Goal: Task Accomplishment & Management: Use online tool/utility

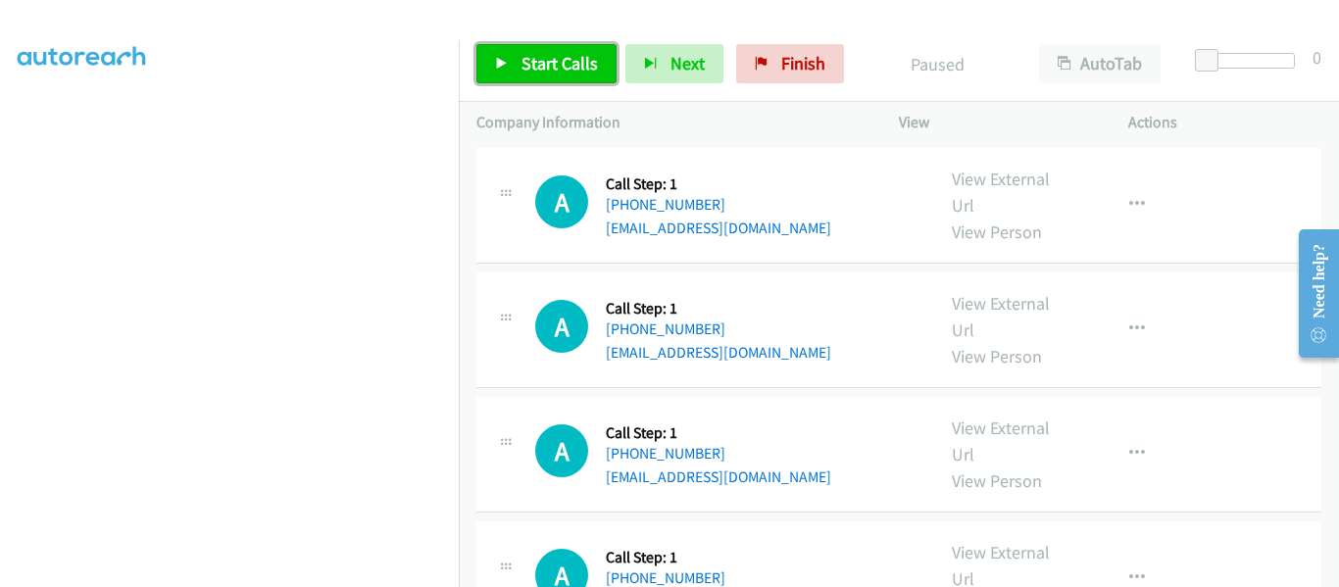
click at [506, 65] on icon at bounding box center [502, 65] width 14 height 14
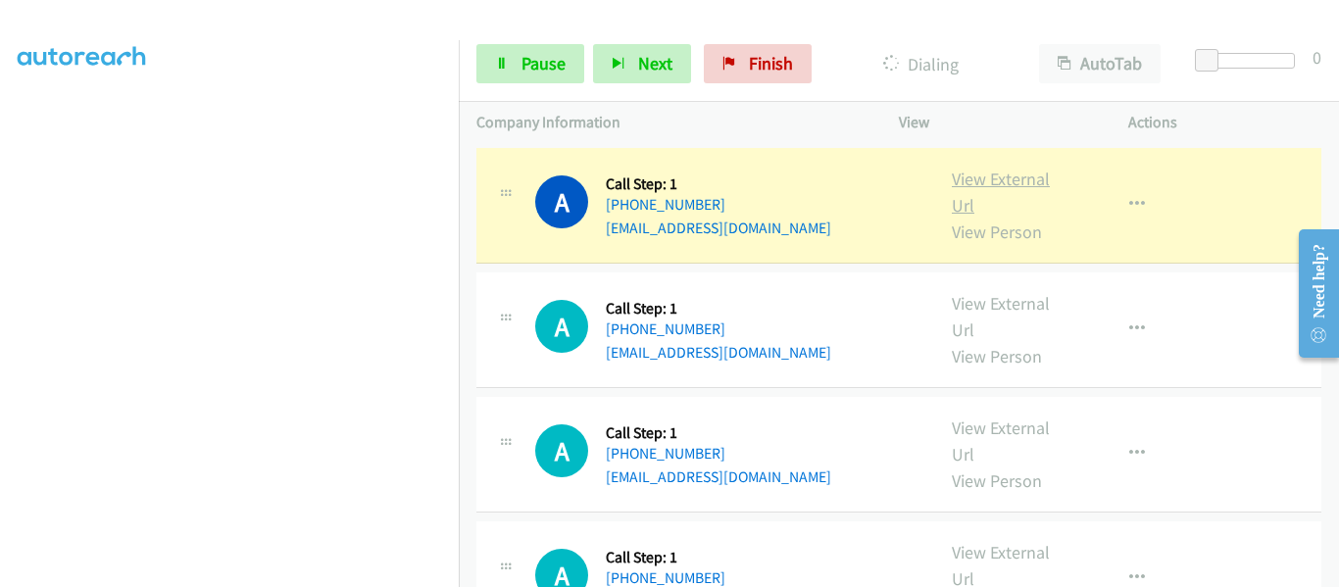
click at [985, 185] on link "View External Url" at bounding box center [1001, 192] width 98 height 49
click at [1130, 200] on icon "button" at bounding box center [1138, 205] width 16 height 16
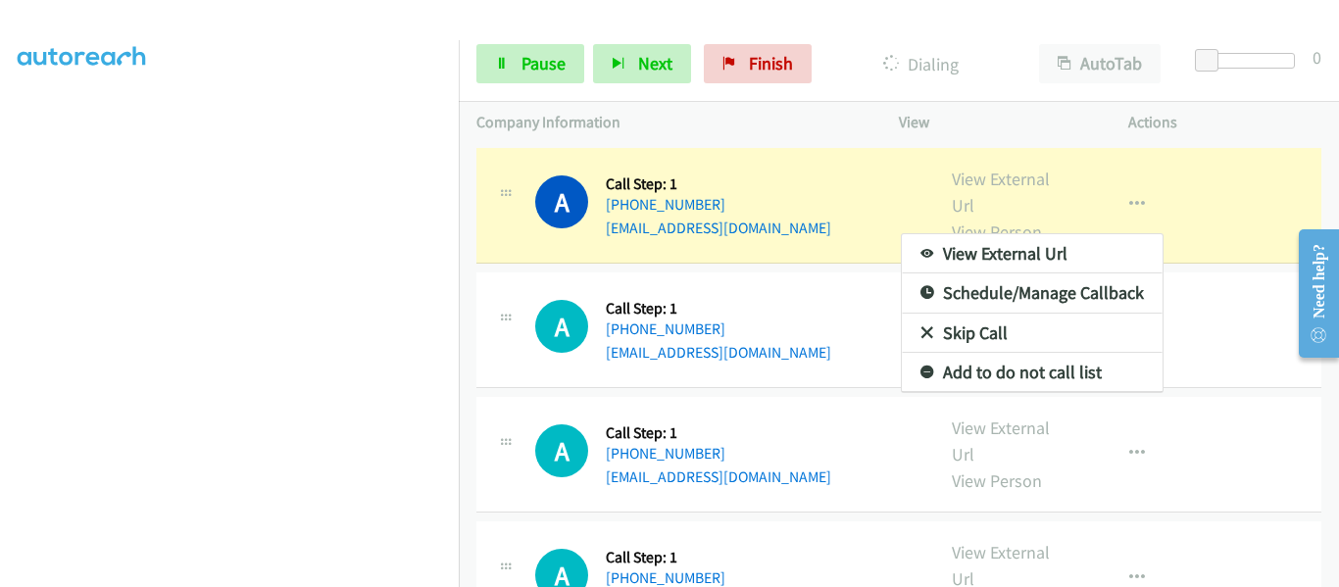
click at [788, 112] on div at bounding box center [669, 293] width 1339 height 587
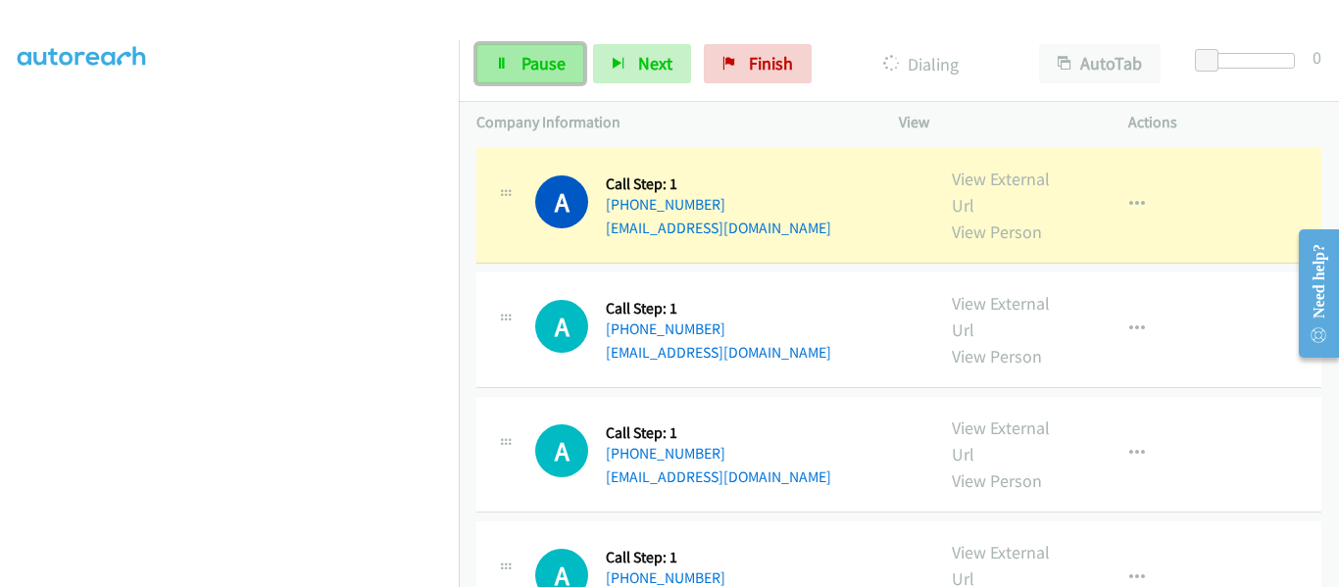
click at [537, 68] on span "Pause" at bounding box center [544, 63] width 44 height 23
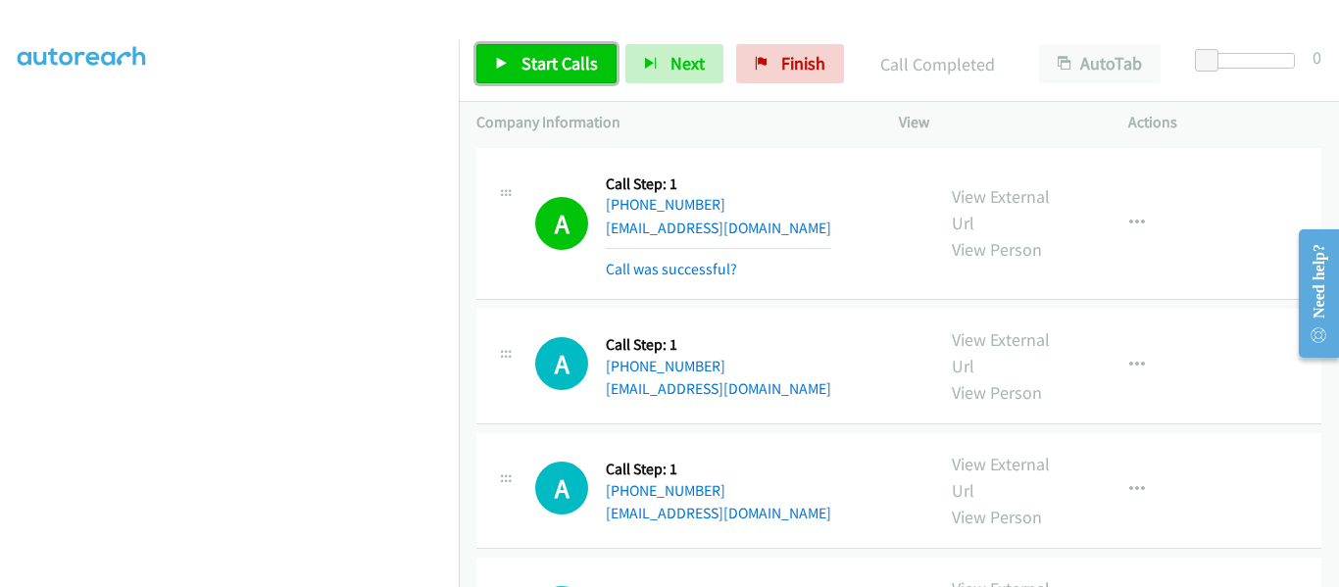
click at [512, 65] on link "Start Calls" at bounding box center [547, 63] width 140 height 39
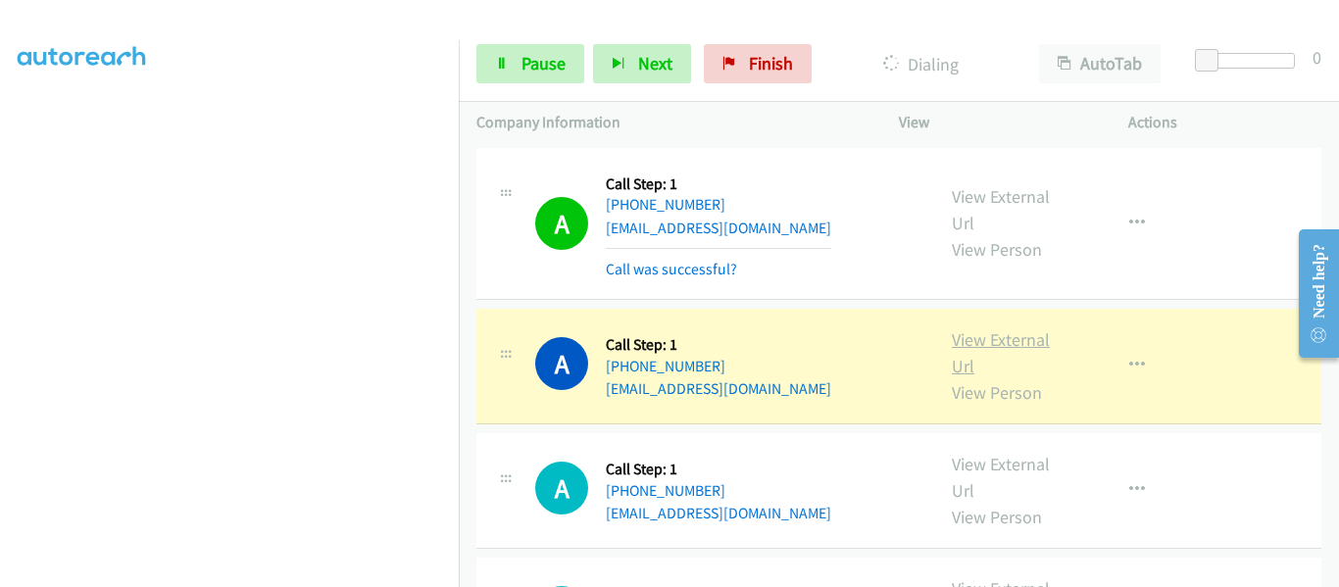
click at [989, 335] on link "View External Url" at bounding box center [1001, 352] width 98 height 49
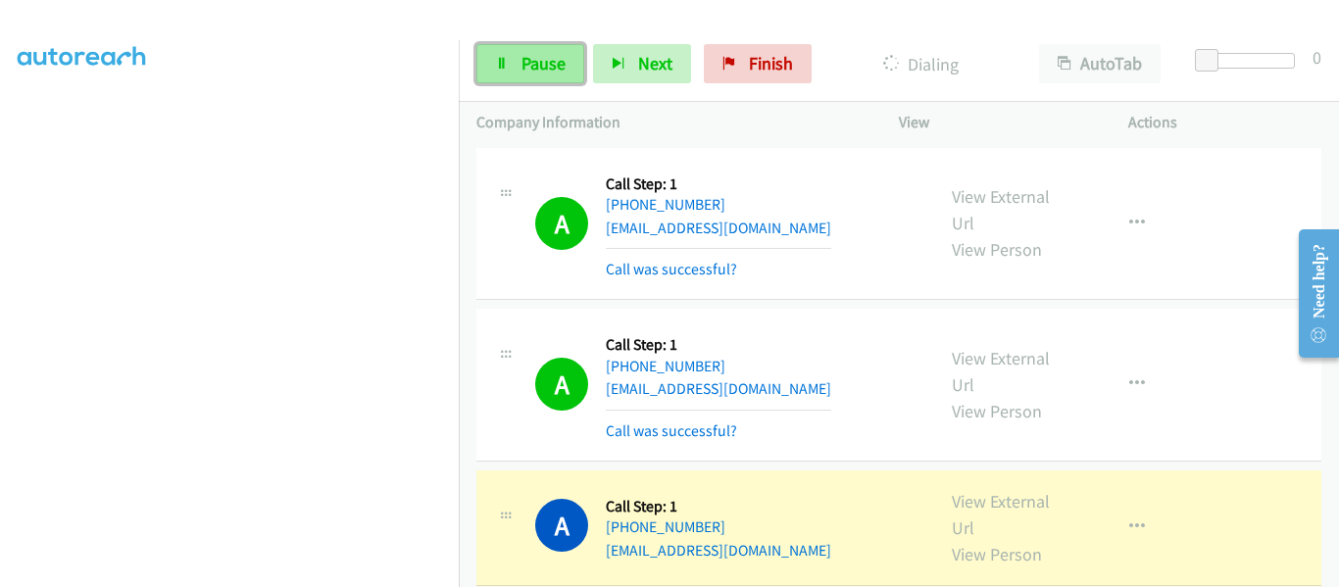
click at [529, 72] on span "Pause" at bounding box center [544, 63] width 44 height 23
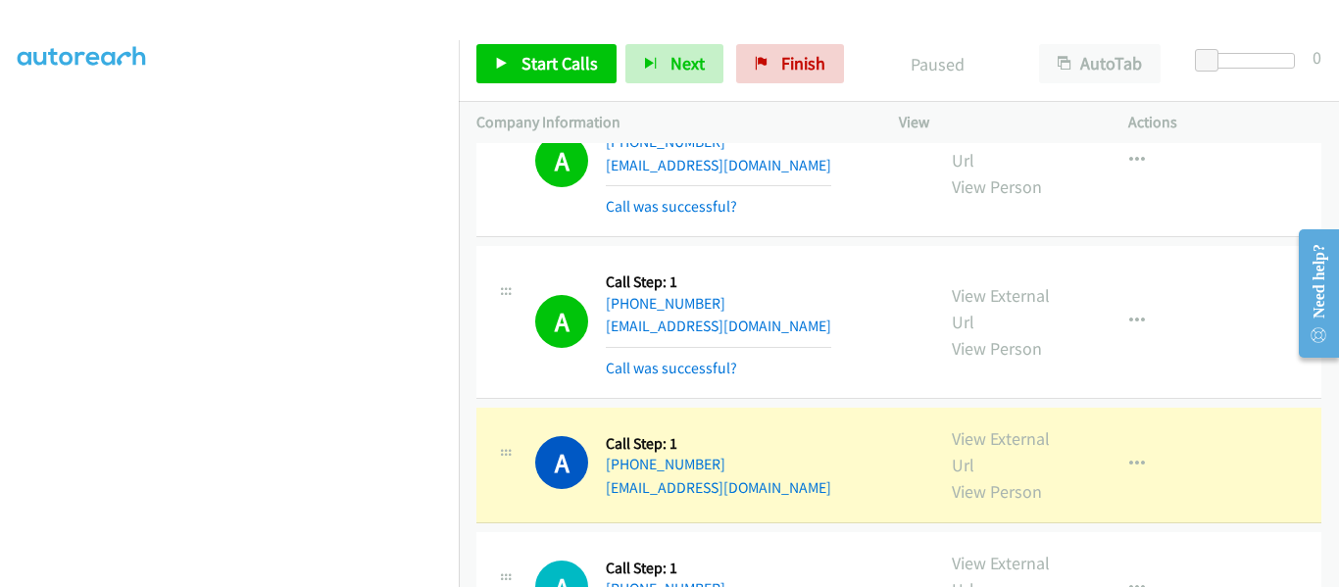
scroll to position [196, 0]
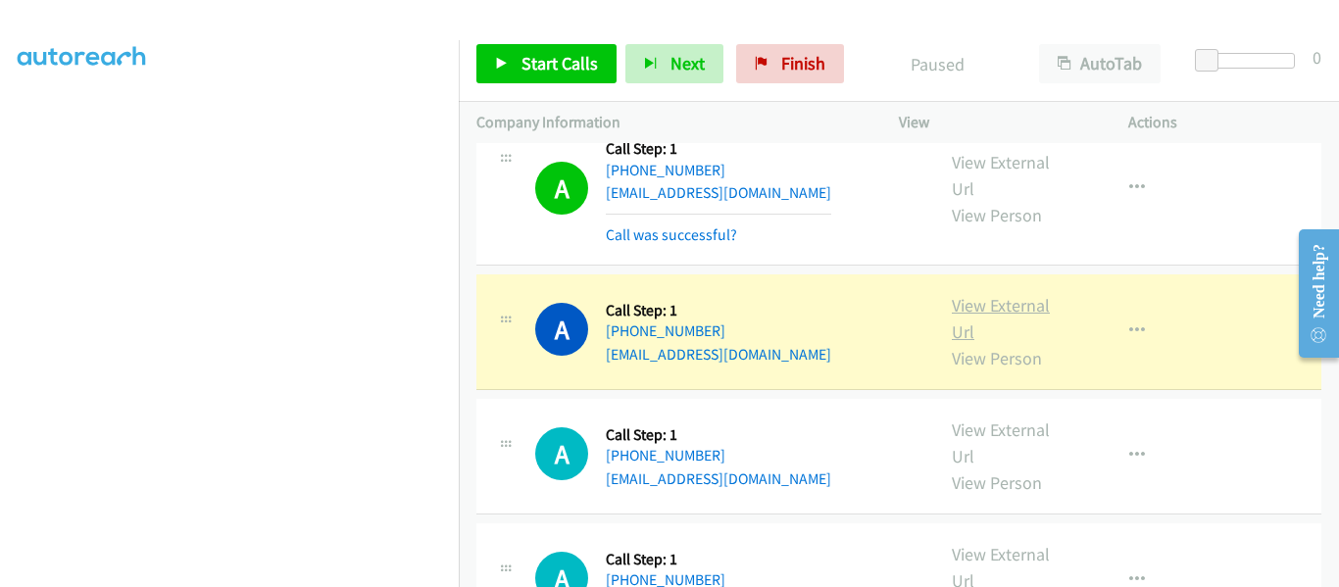
click at [1010, 305] on link "View External Url" at bounding box center [1001, 318] width 98 height 49
click at [1132, 326] on icon "button" at bounding box center [1138, 332] width 16 height 16
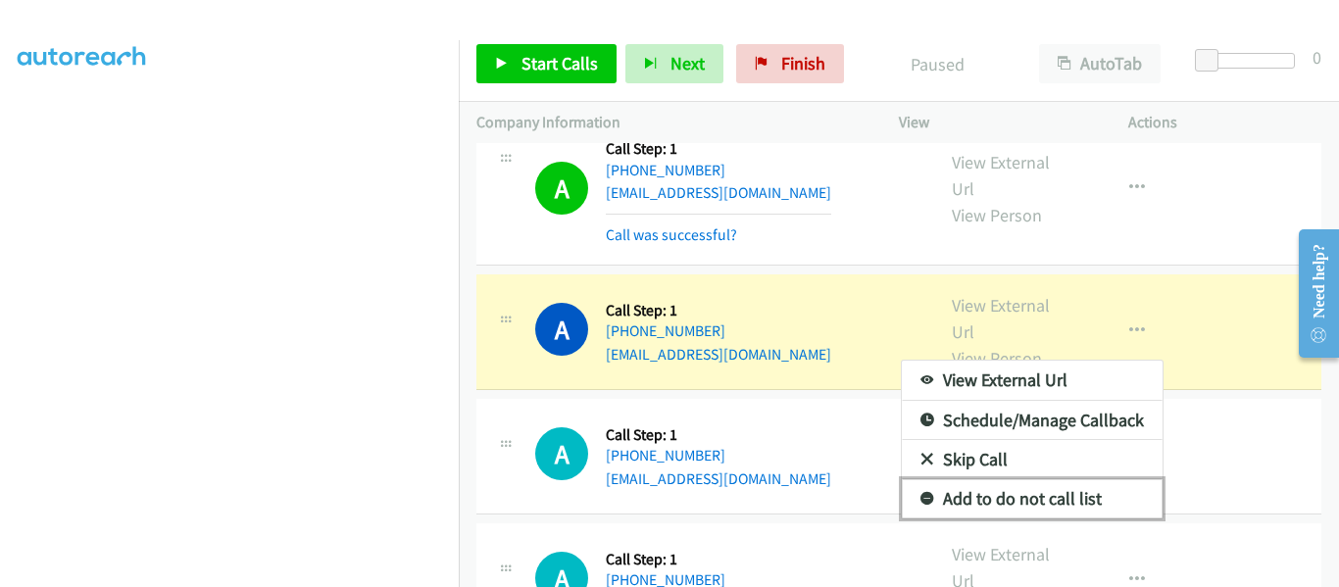
click at [1054, 497] on link "Add to do not call list" at bounding box center [1032, 498] width 261 height 39
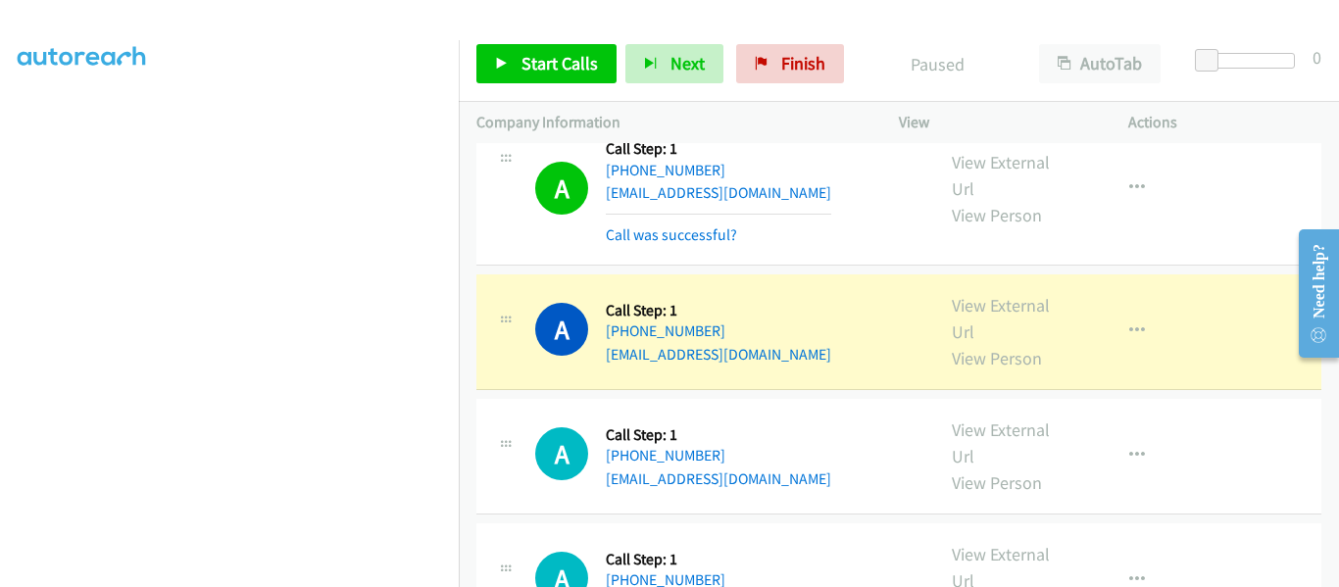
click at [1054, 497] on div "A Callback Scheduled Call Step: 1 America/New_York [PHONE_NUMBER] [EMAIL_ADDRES…" at bounding box center [899, 457] width 845 height 116
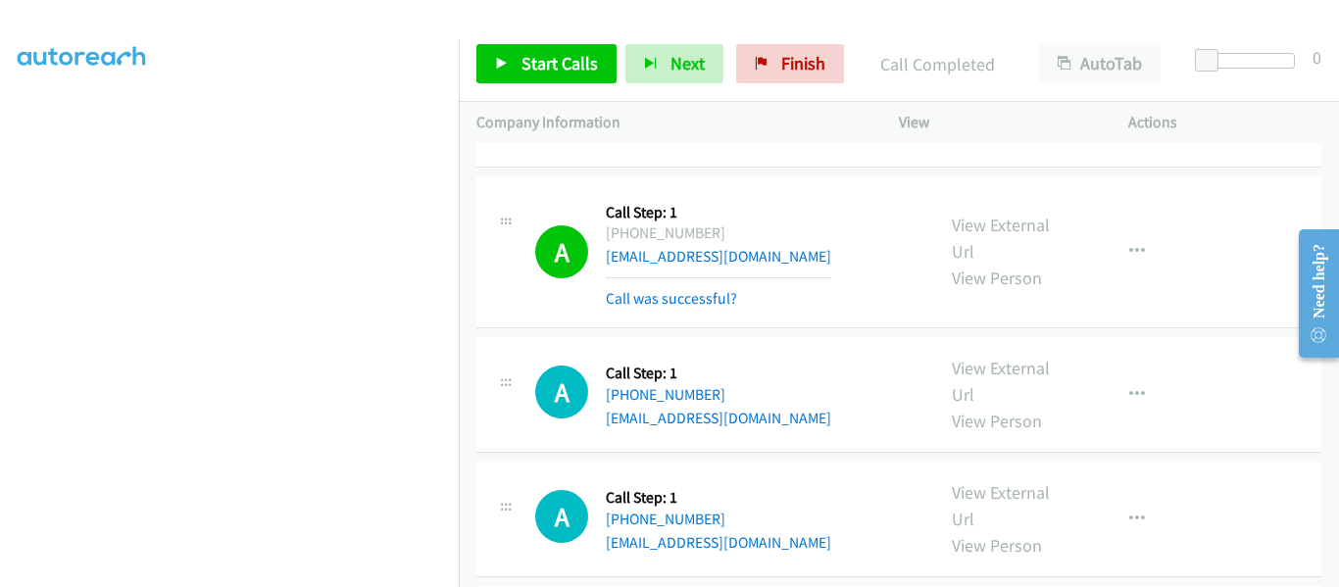
scroll to position [0, 0]
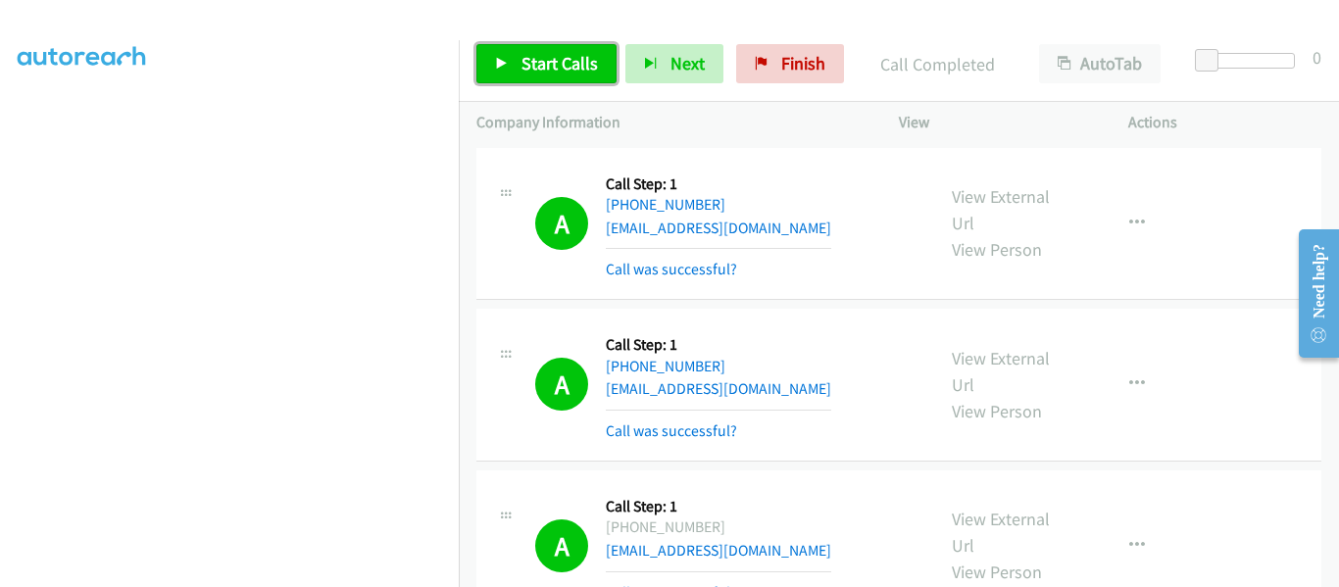
click at [506, 72] on link "Start Calls" at bounding box center [547, 63] width 140 height 39
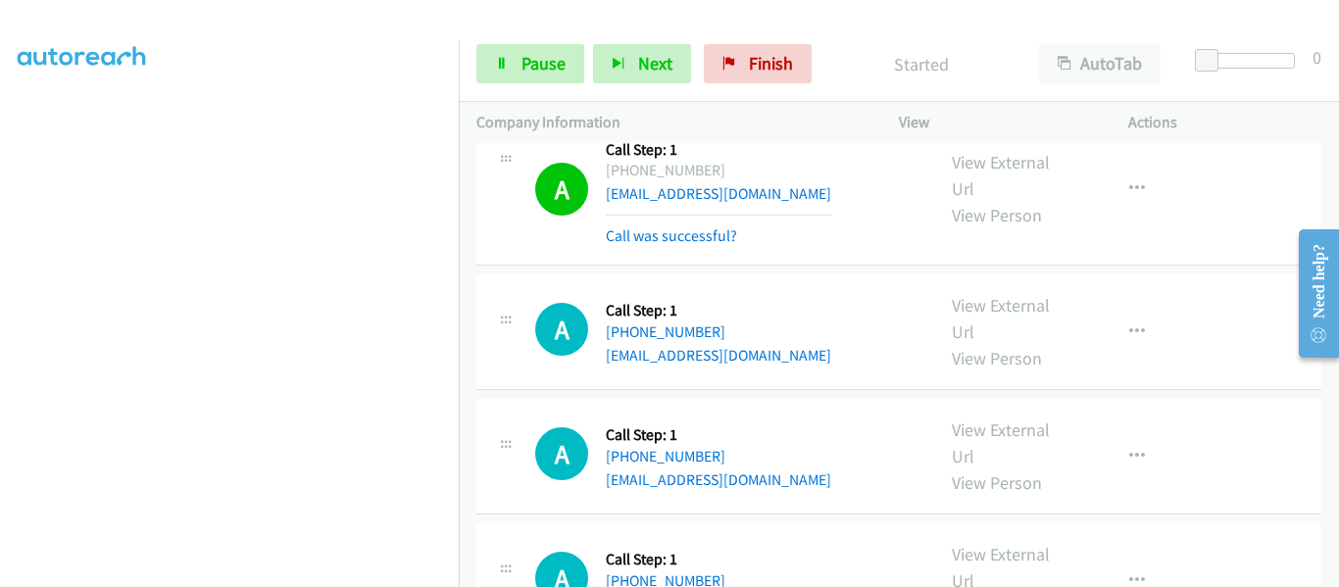
scroll to position [392, 0]
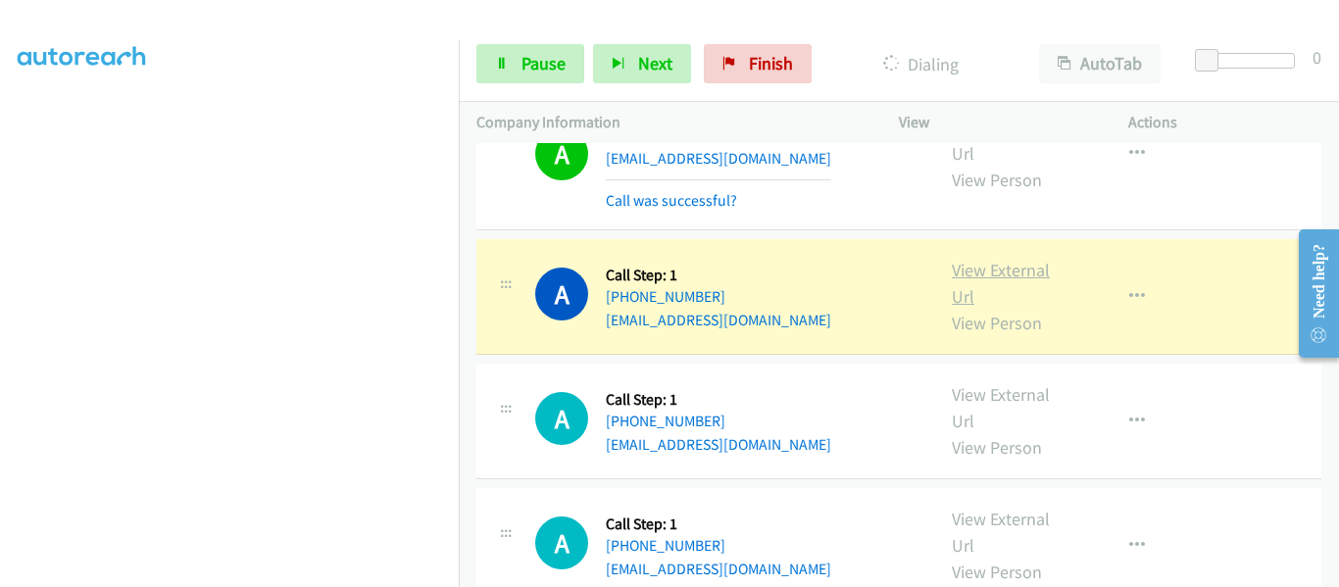
click at [1032, 263] on link "View External Url" at bounding box center [1001, 283] width 98 height 49
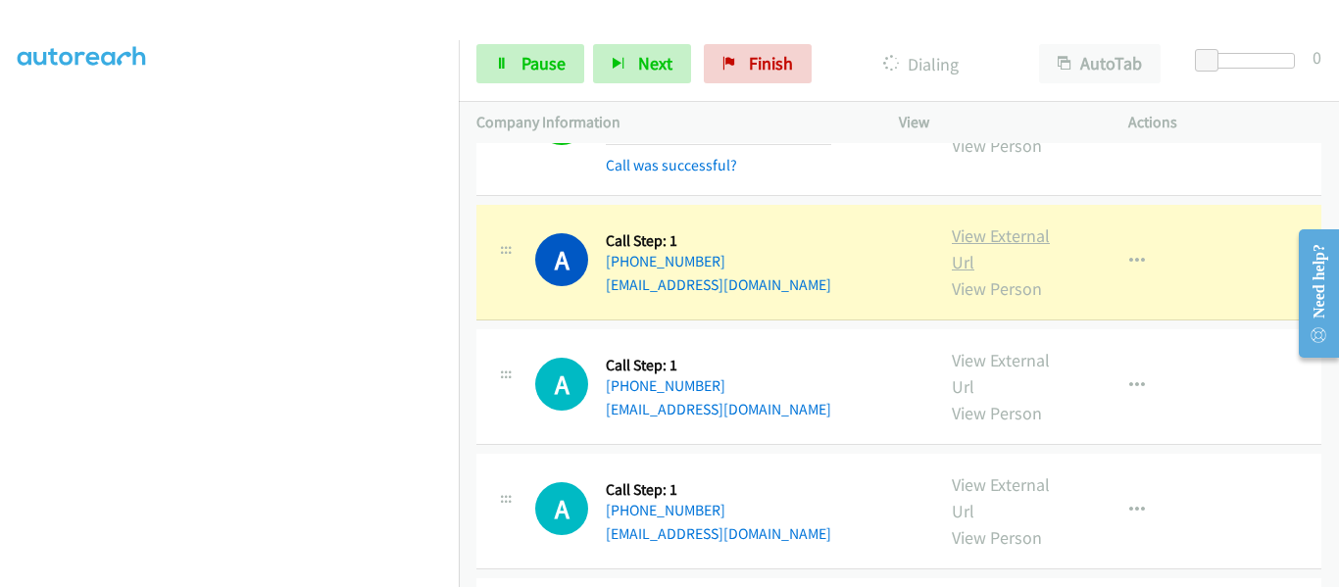
click at [960, 234] on link "View External Url" at bounding box center [1001, 249] width 98 height 49
click at [1132, 259] on icon "button" at bounding box center [1138, 262] width 16 height 16
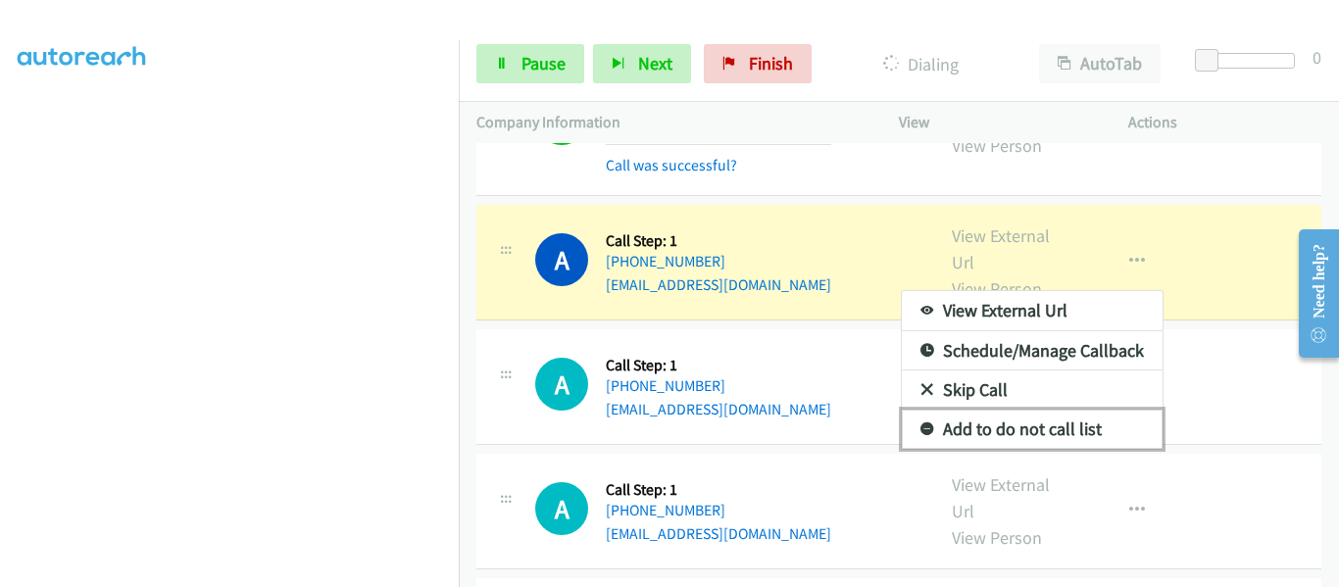
click at [1054, 428] on link "Add to do not call list" at bounding box center [1032, 429] width 261 height 39
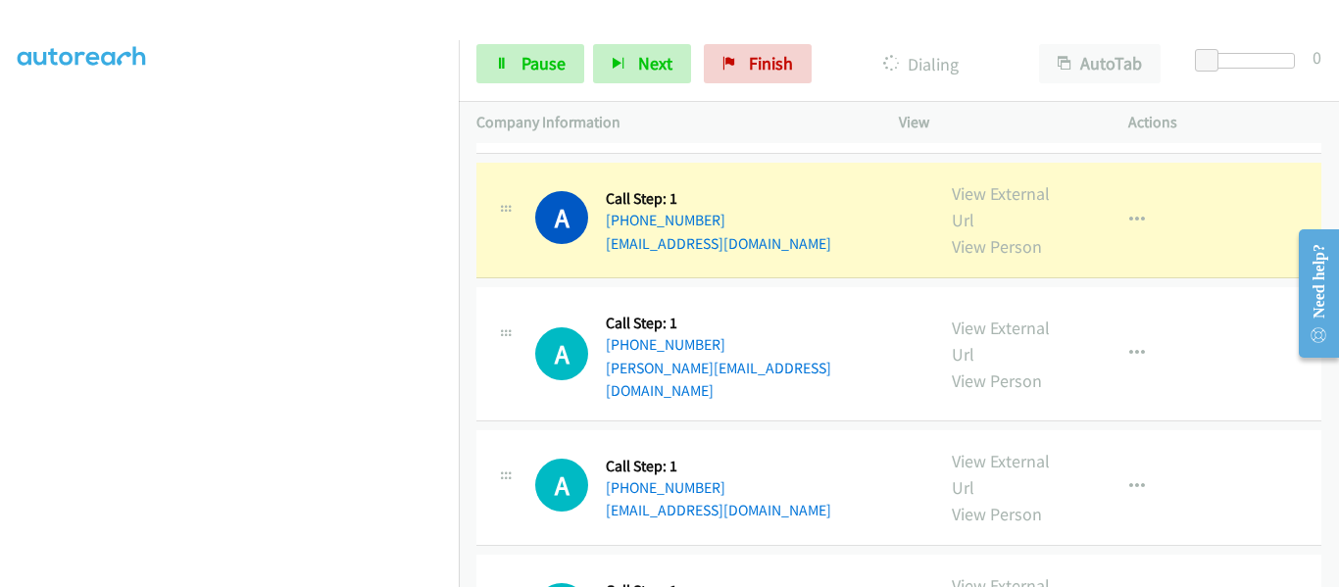
scroll to position [1079, 0]
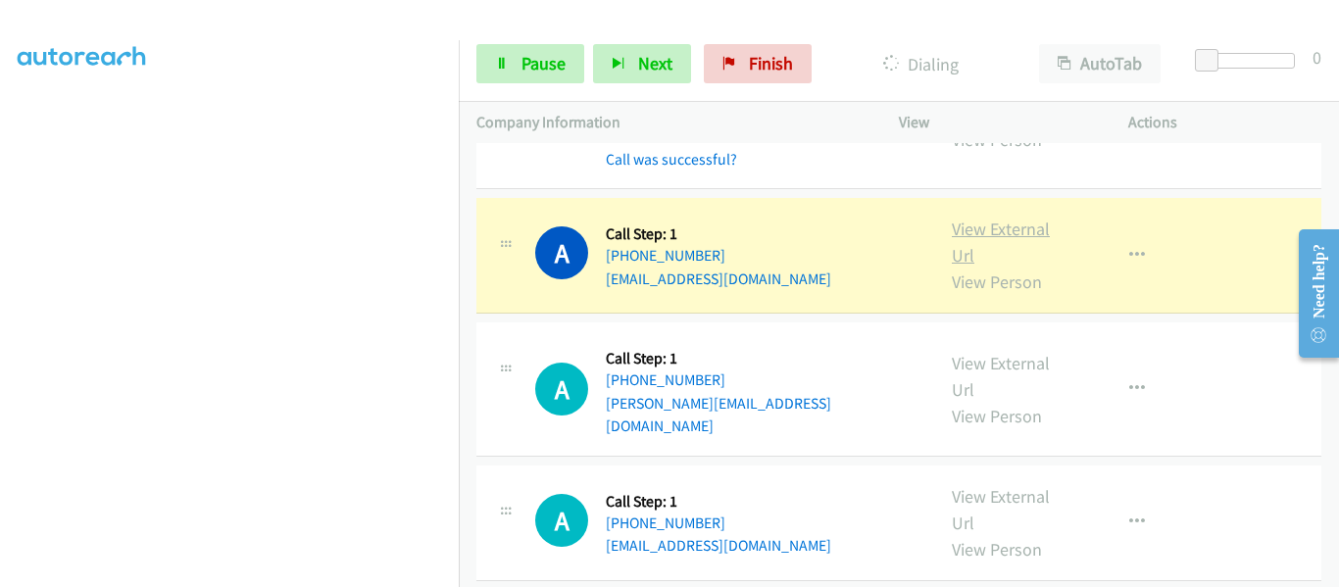
click at [1005, 231] on link "View External Url" at bounding box center [1001, 242] width 98 height 49
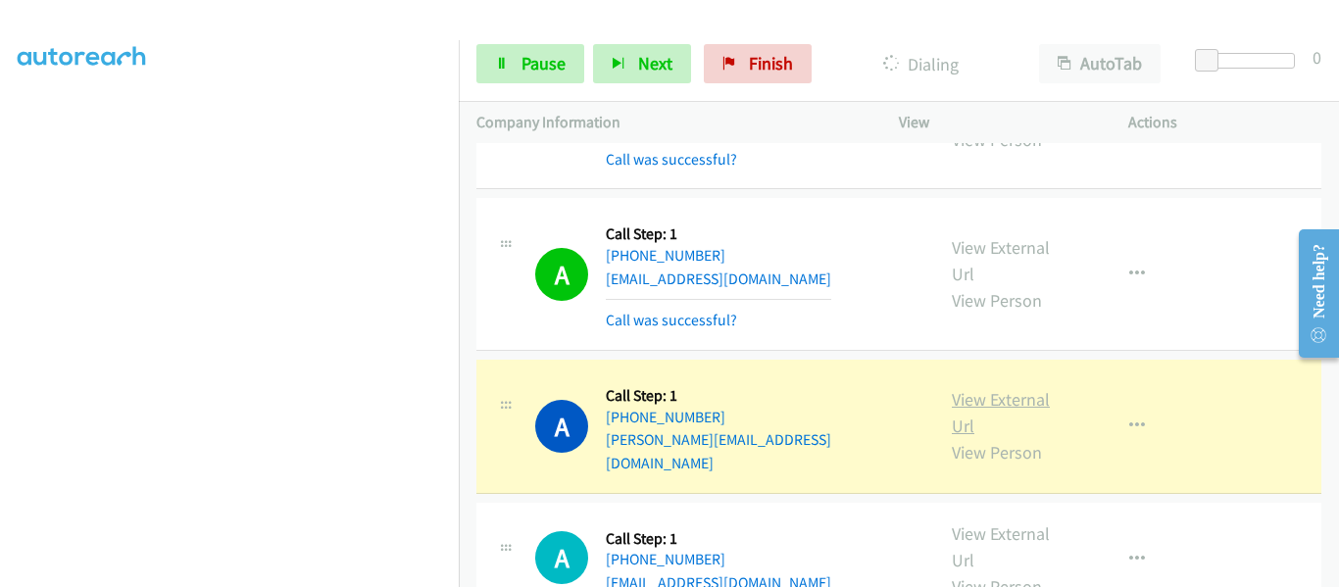
click at [989, 390] on link "View External Url" at bounding box center [1001, 412] width 98 height 49
click at [1130, 419] on icon "button" at bounding box center [1138, 427] width 16 height 16
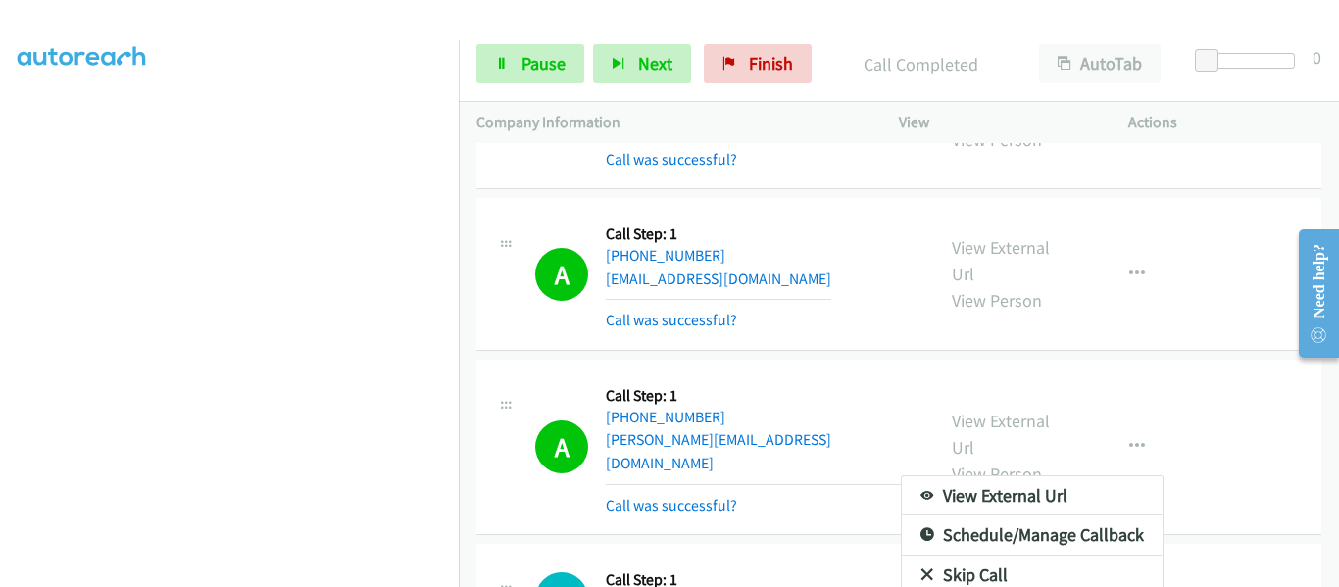
click at [511, 65] on div at bounding box center [669, 293] width 1339 height 587
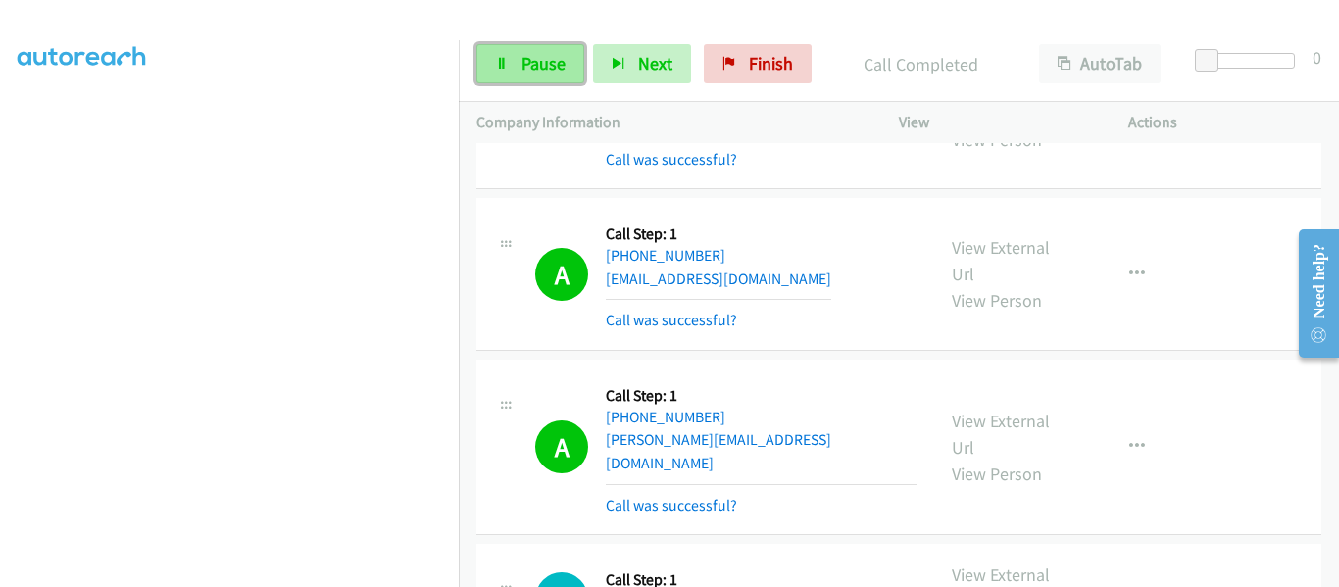
click at [519, 60] on link "Pause" at bounding box center [531, 63] width 108 height 39
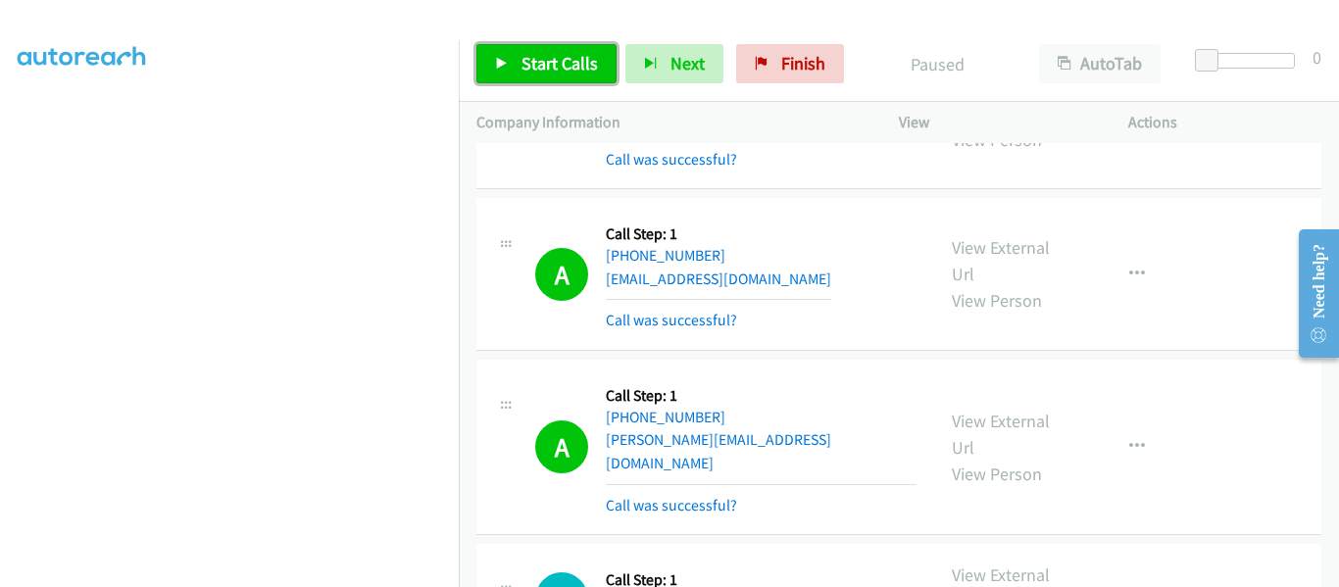
click at [509, 75] on link "Start Calls" at bounding box center [547, 63] width 140 height 39
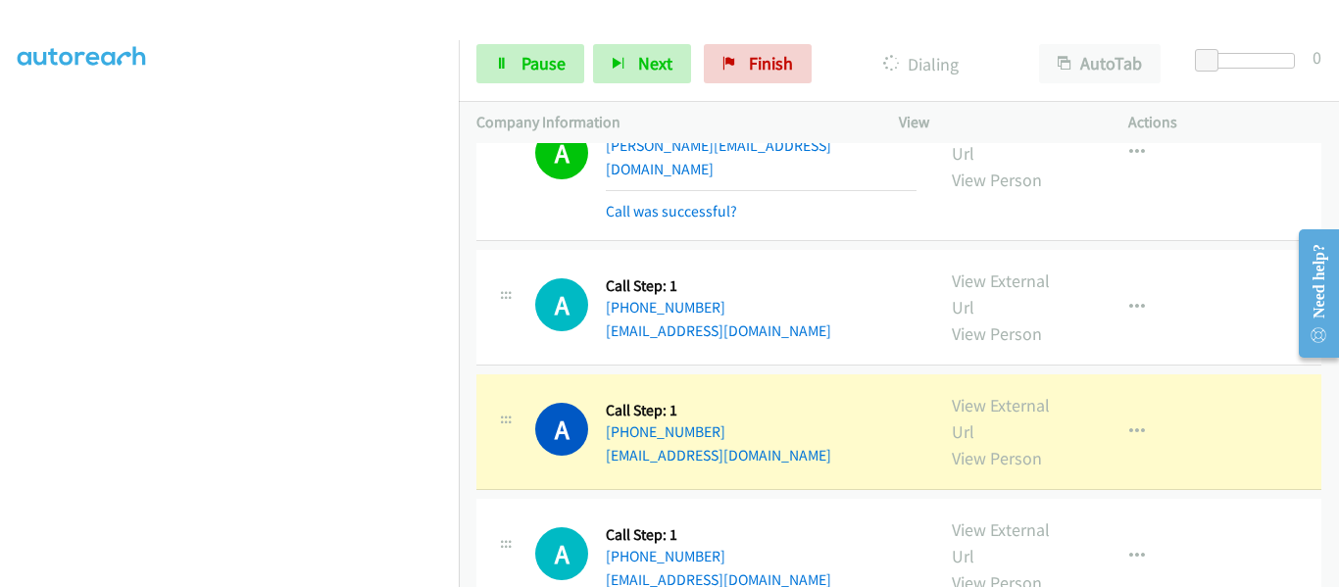
scroll to position [1471, 0]
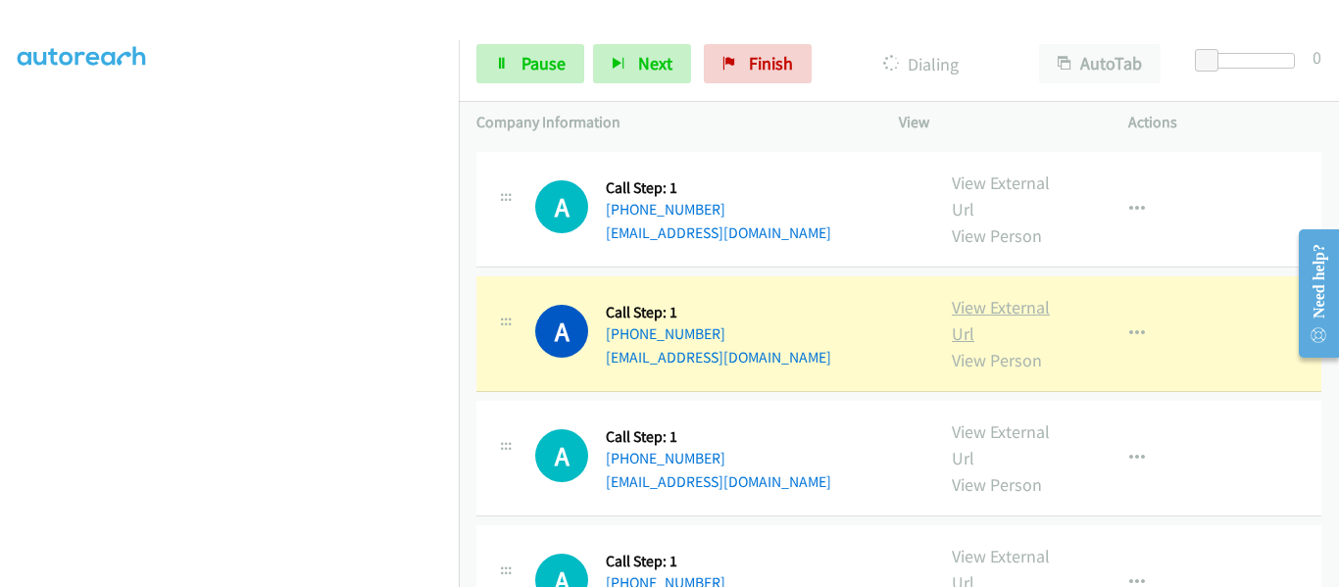
click at [1002, 296] on link "View External Url" at bounding box center [1001, 320] width 98 height 49
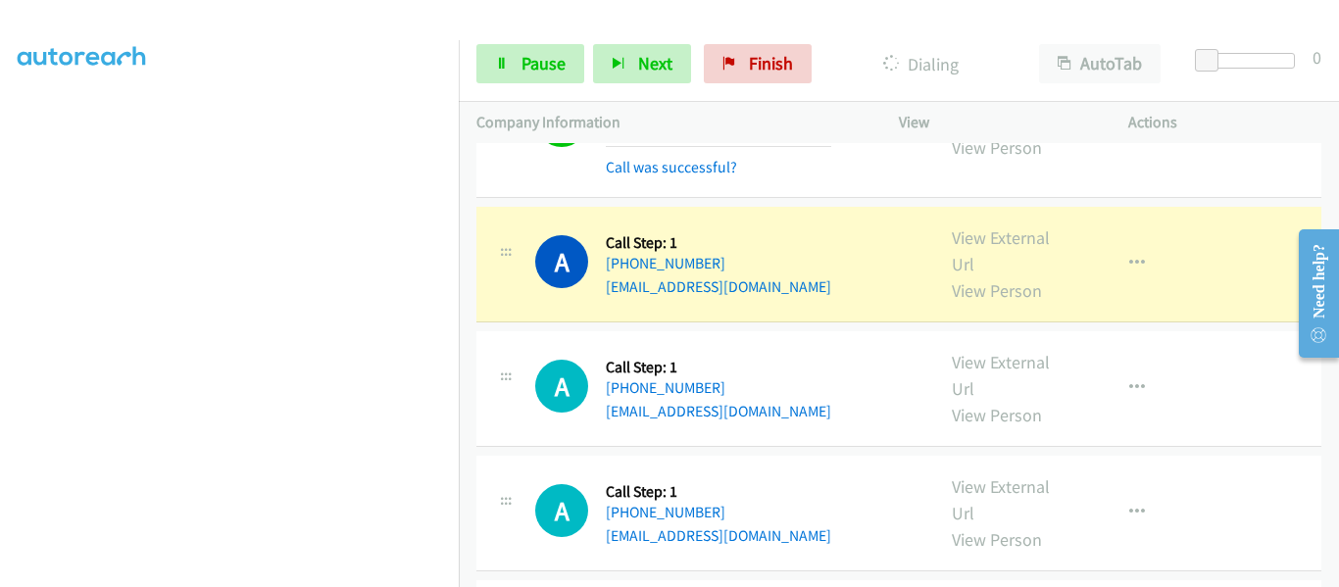
scroll to position [1667, 0]
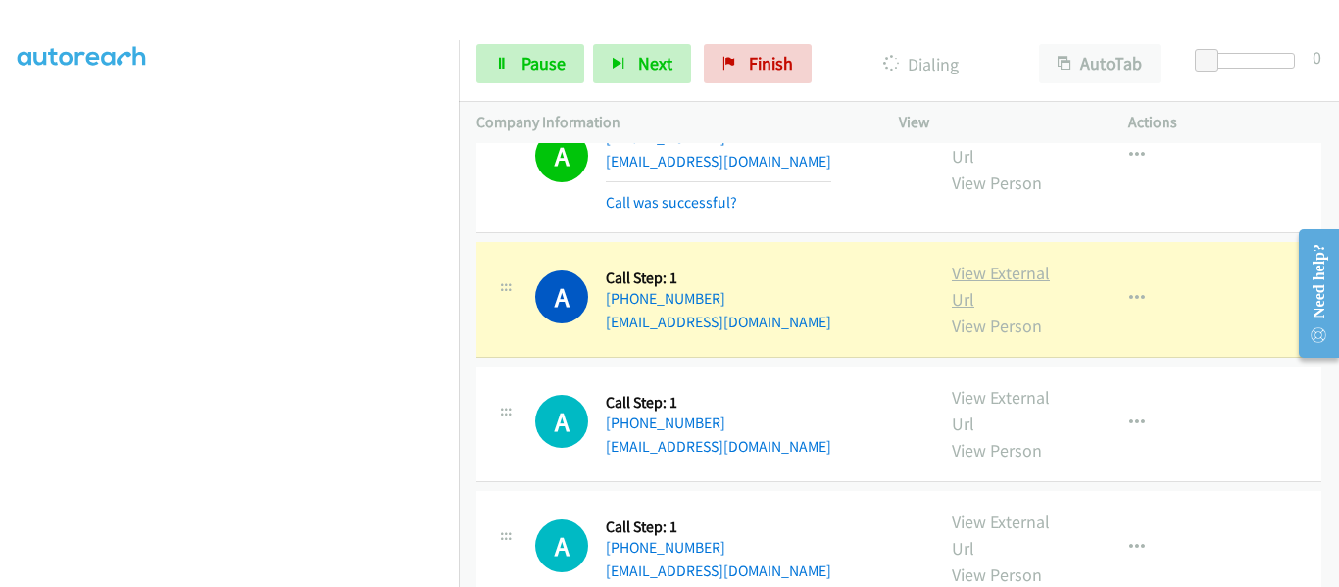
click at [1000, 262] on link "View External Url" at bounding box center [1001, 286] width 98 height 49
click at [524, 68] on span "Pause" at bounding box center [544, 63] width 44 height 23
